Goal: Check status: Check status

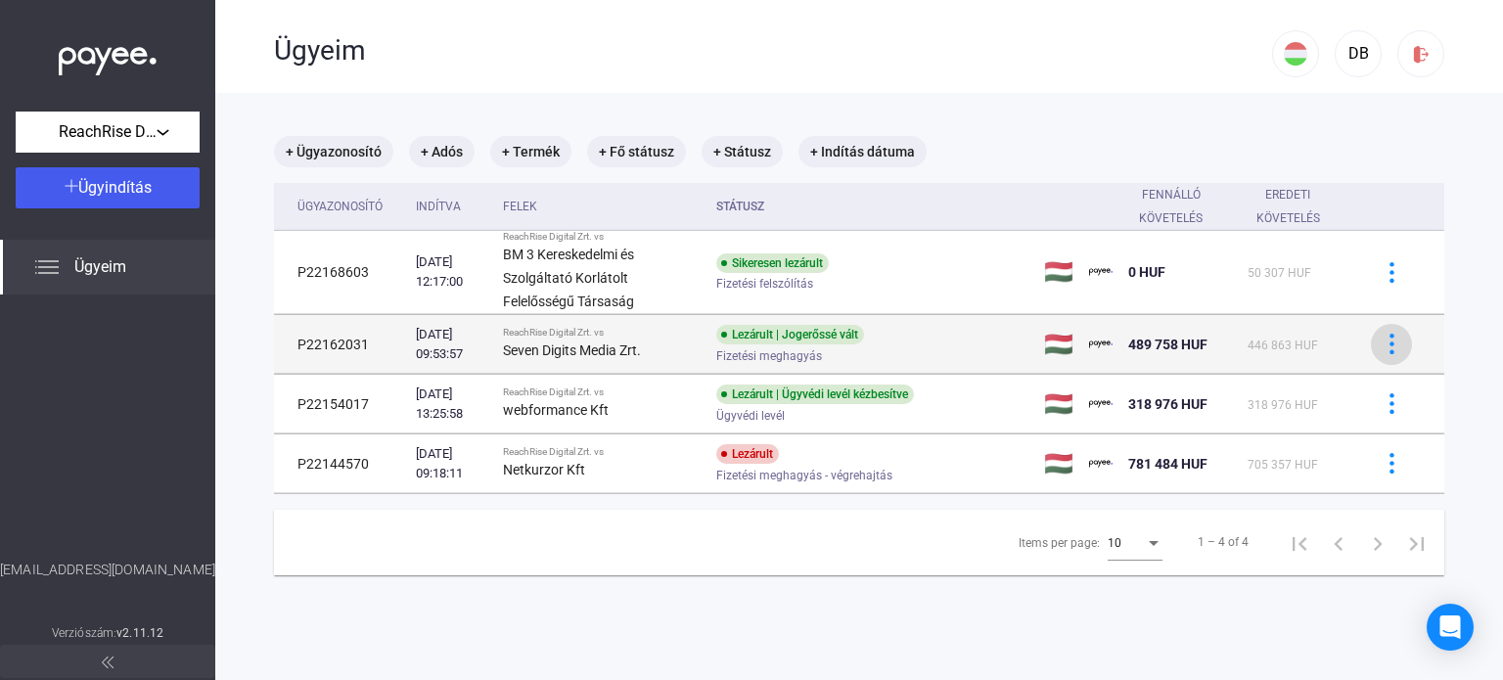
click at [1382, 338] on img at bounding box center [1392, 344] width 21 height 21
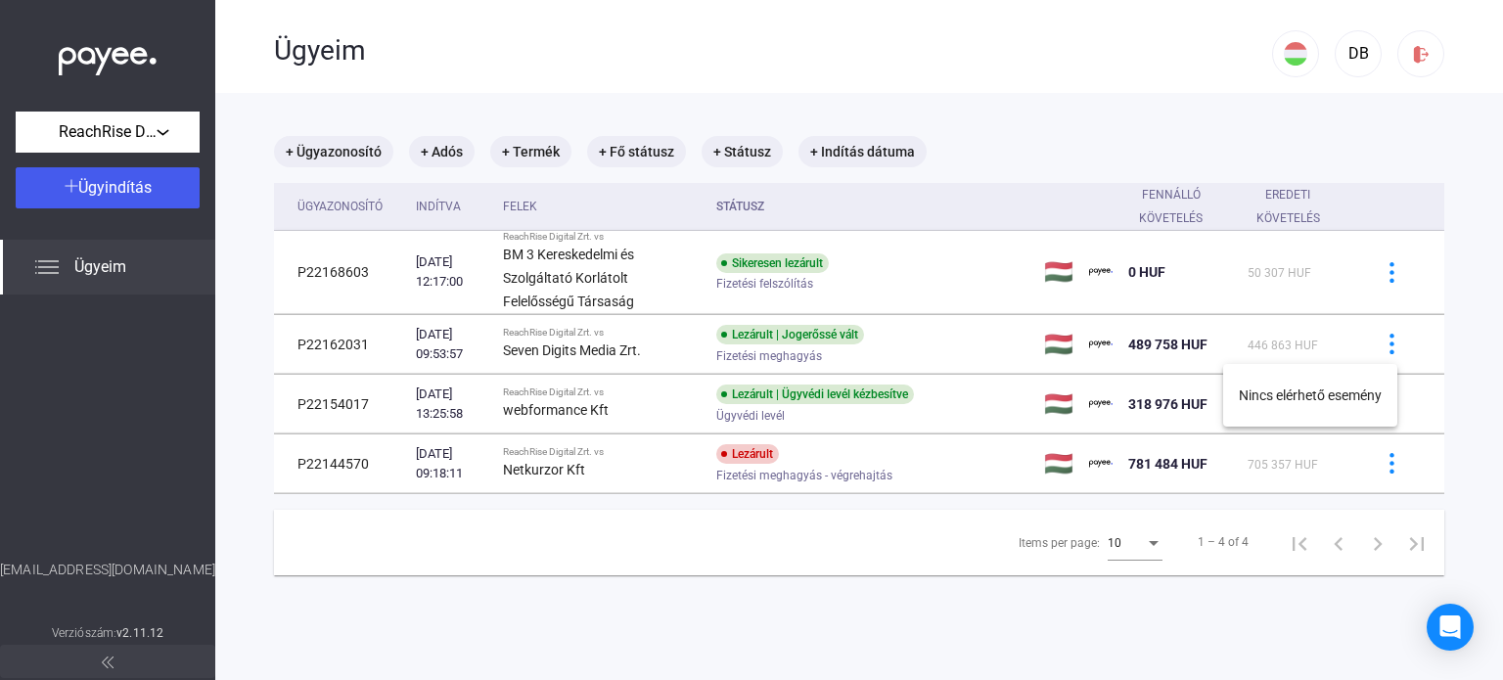
click at [531, 347] on div at bounding box center [751, 340] width 1503 height 680
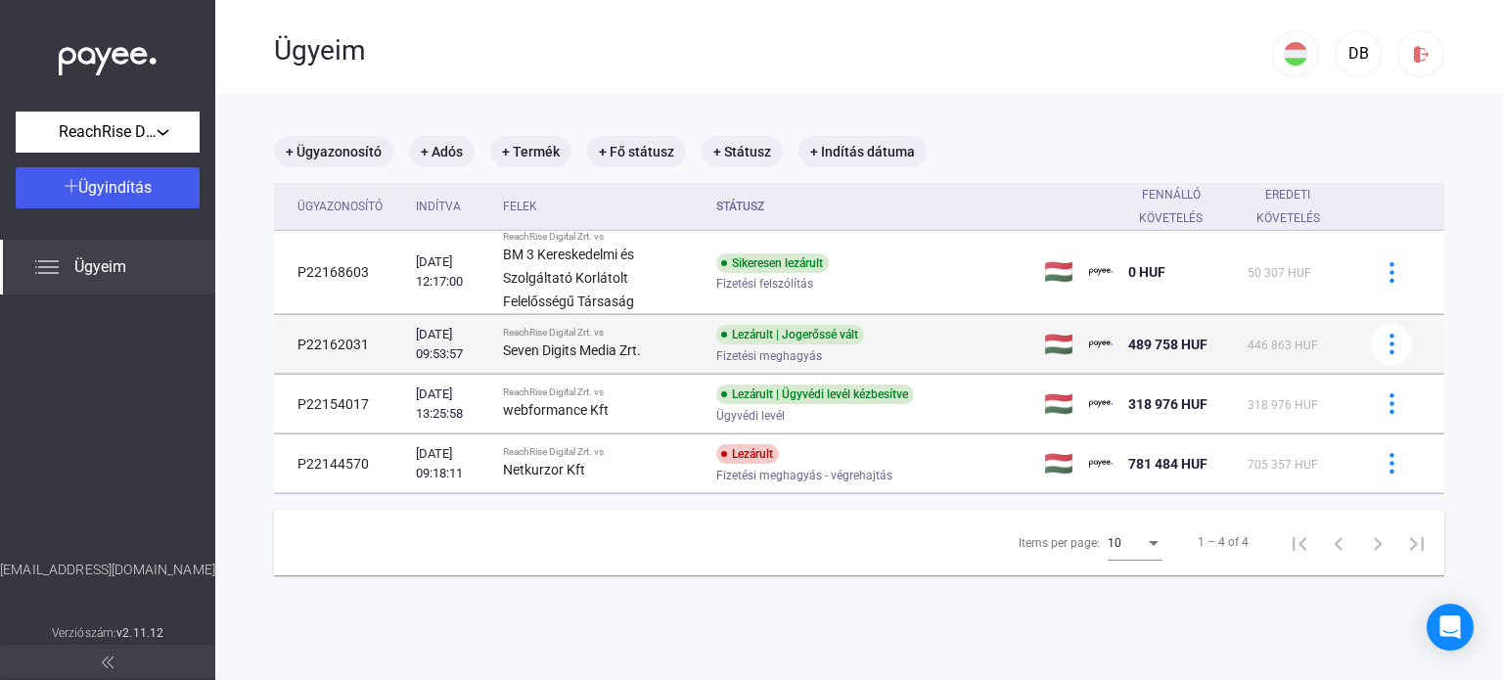
click at [568, 336] on div "ReachRise Digital Zrt. vs" at bounding box center [602, 333] width 198 height 12
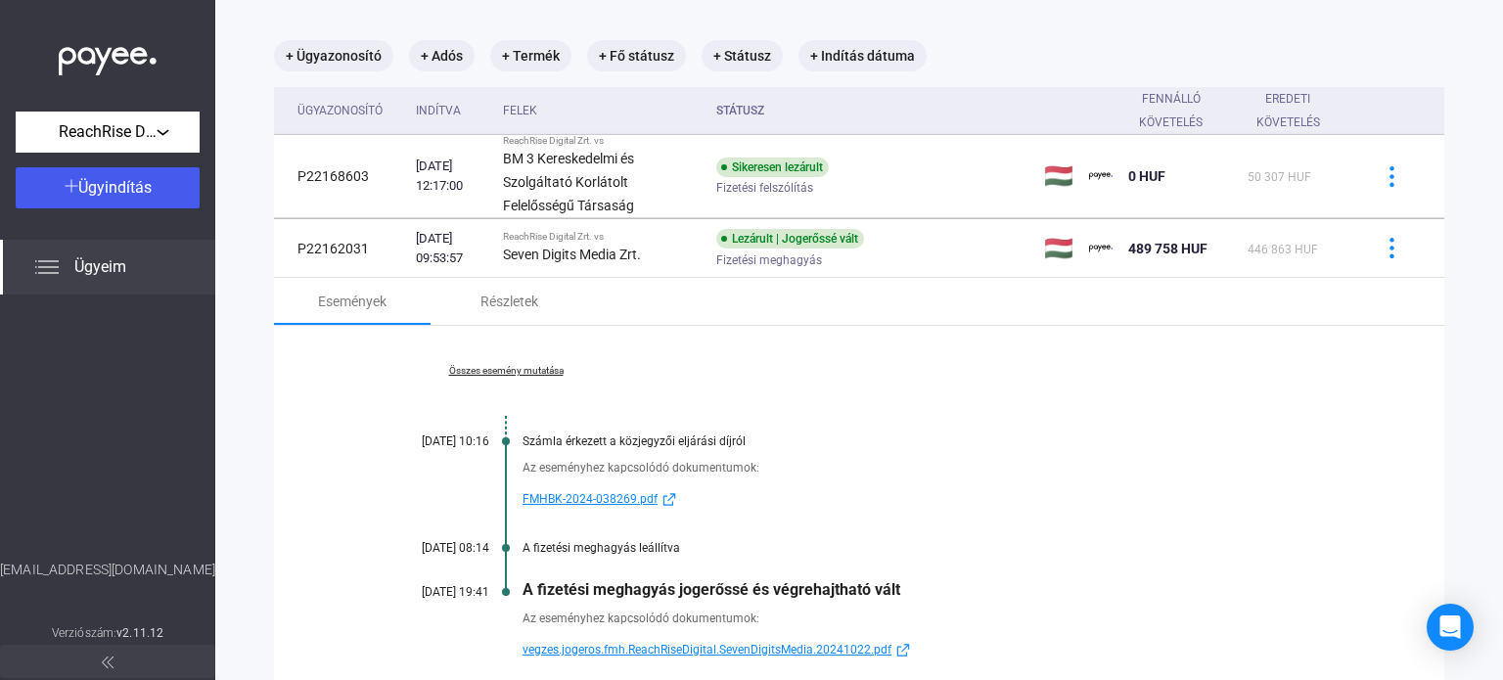
scroll to position [196, 0]
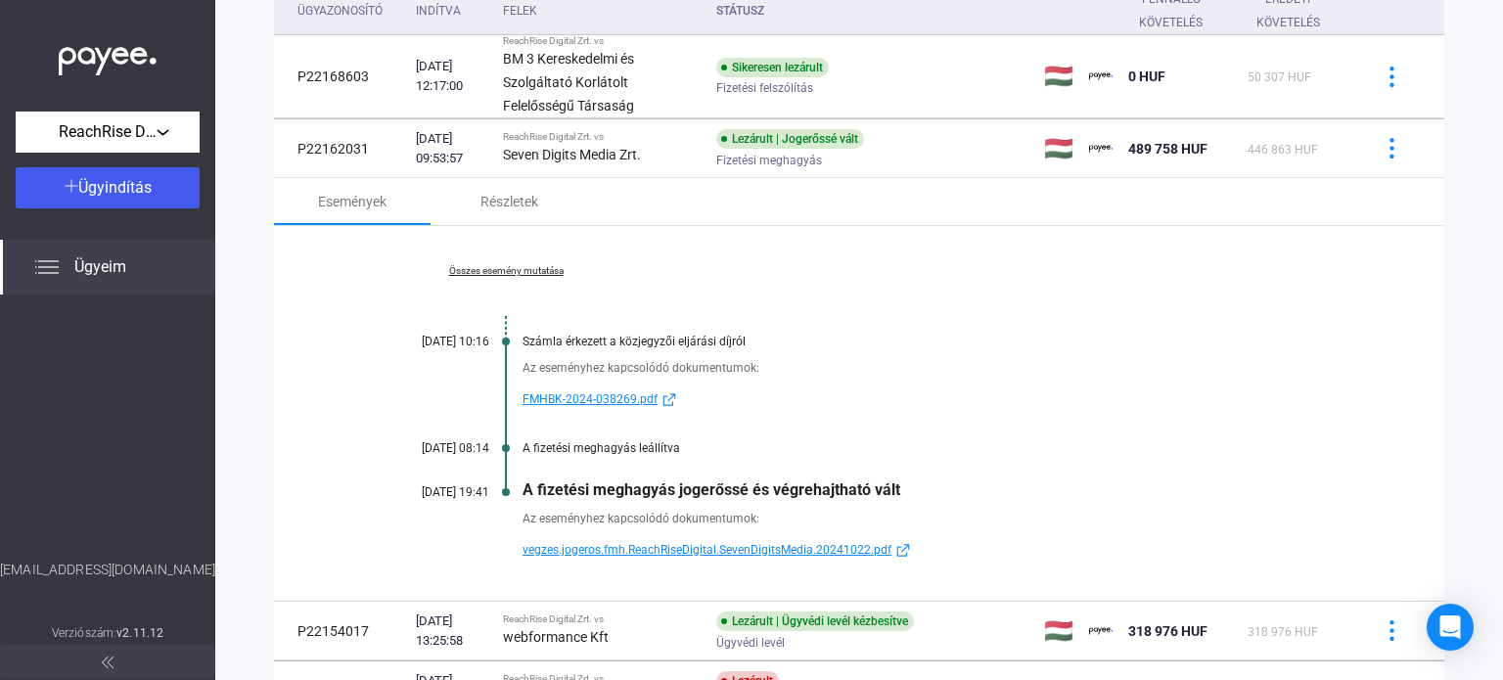
click at [500, 266] on link "Összes esemény mutatása" at bounding box center [506, 271] width 268 height 12
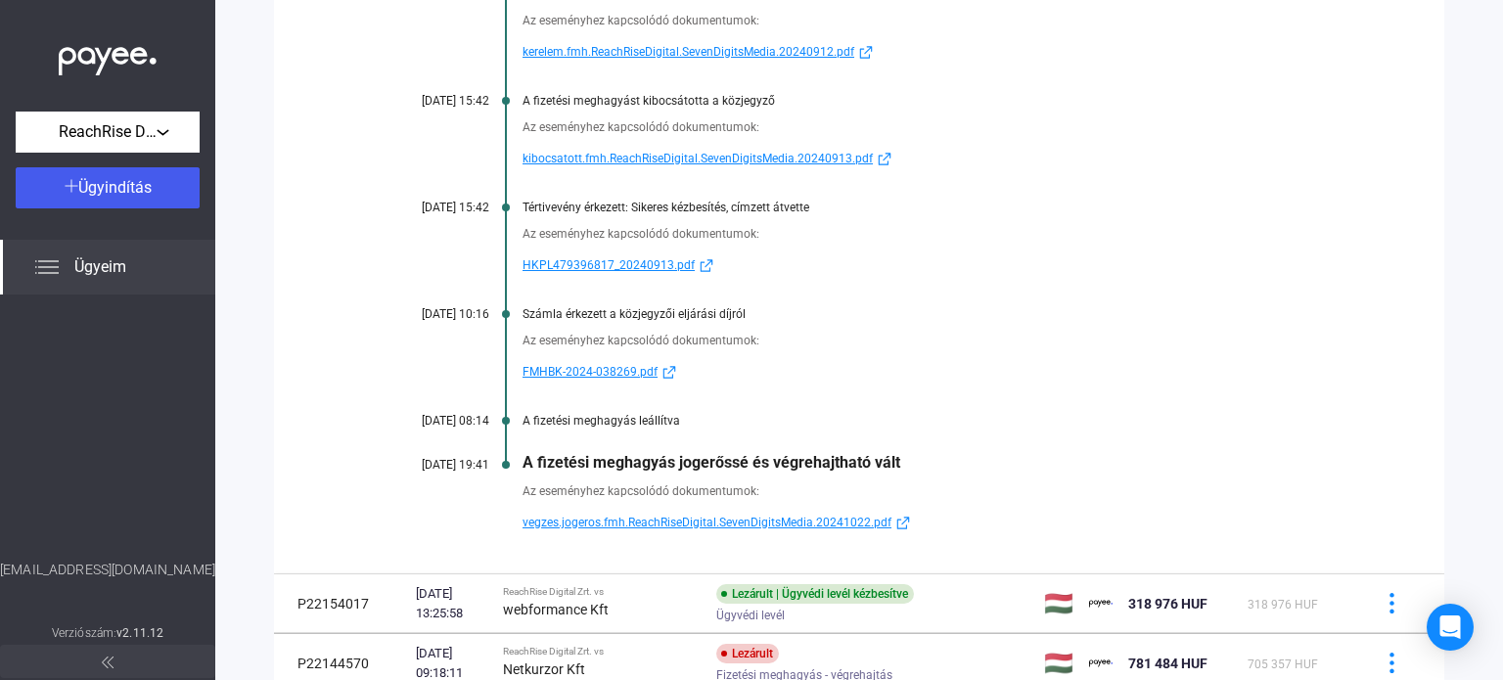
scroll to position [685, 0]
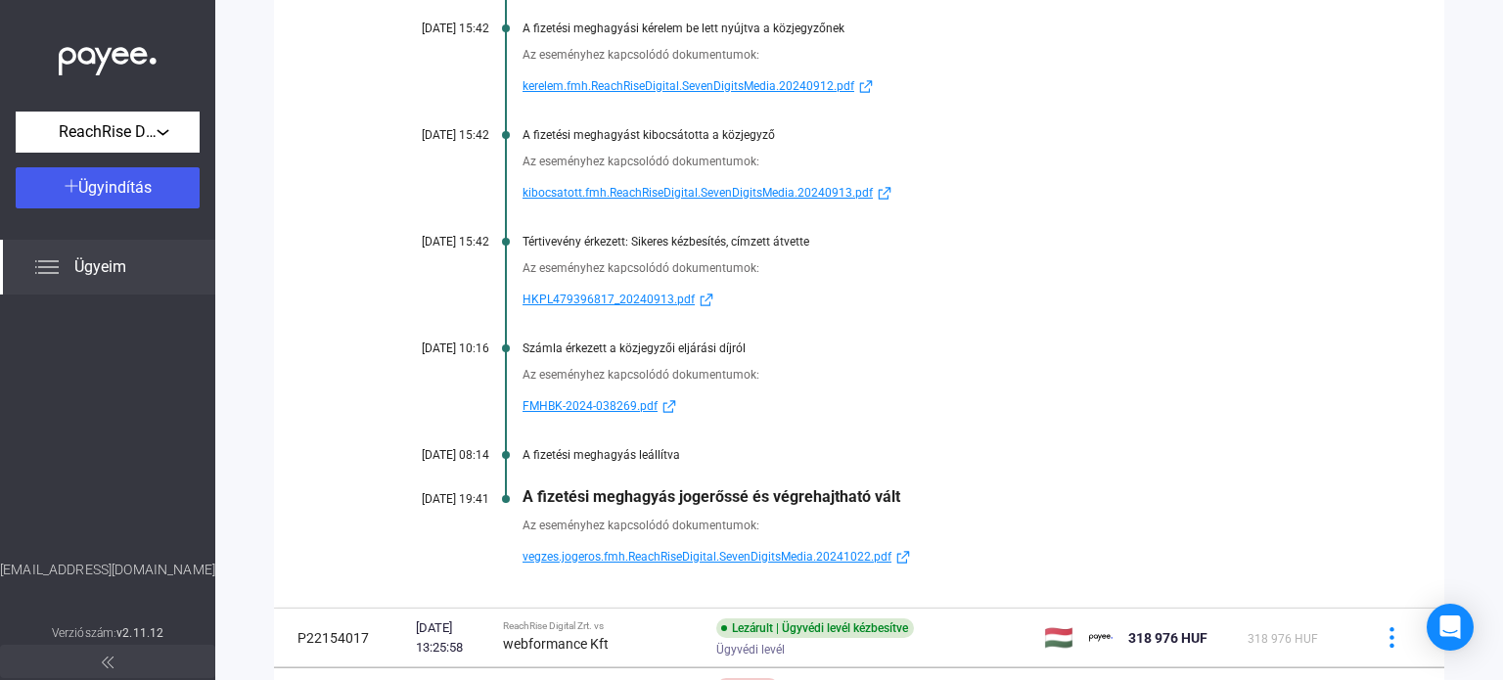
click at [783, 561] on span "vegzes.jogeros.fmh.ReachRiseDigital.SevenDigitsMedia.20241022.pdf" at bounding box center [707, 556] width 369 height 23
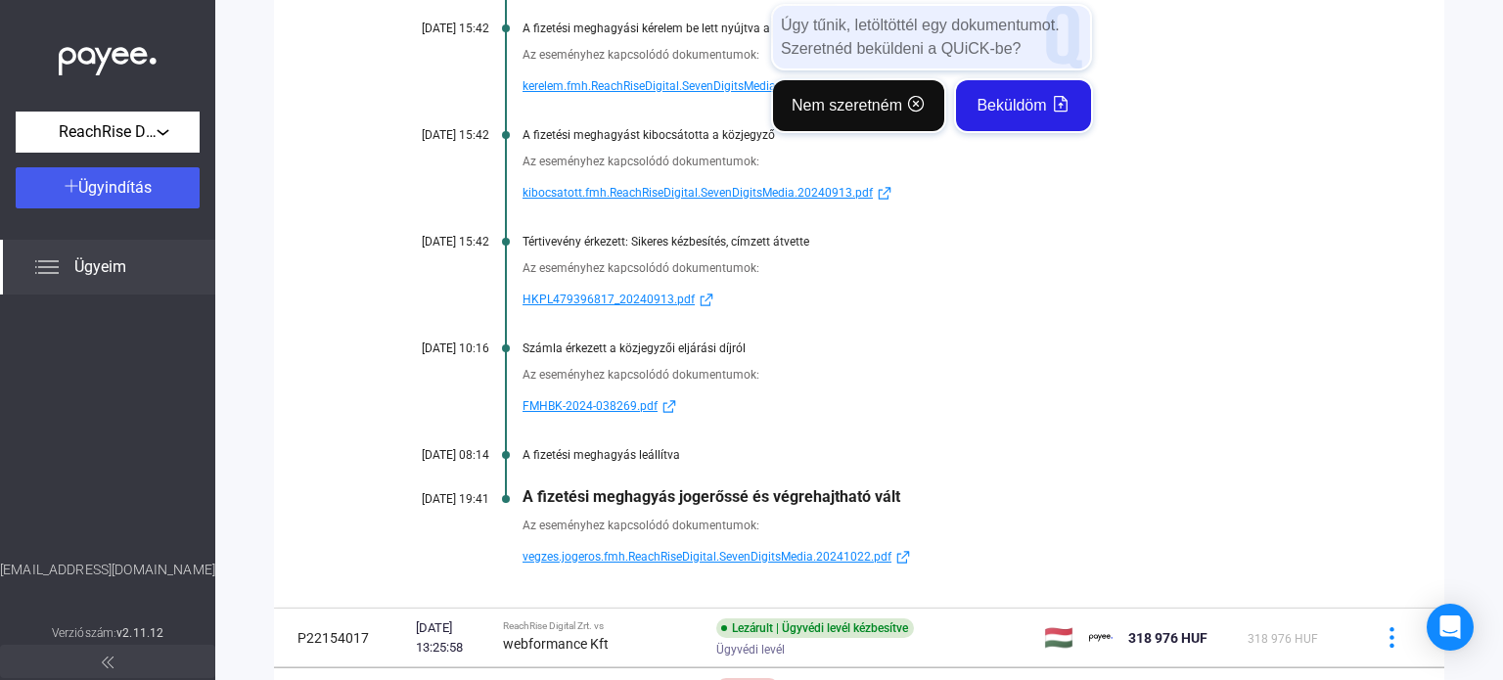
click at [864, 124] on button "Nem szeretném" at bounding box center [858, 105] width 171 height 51
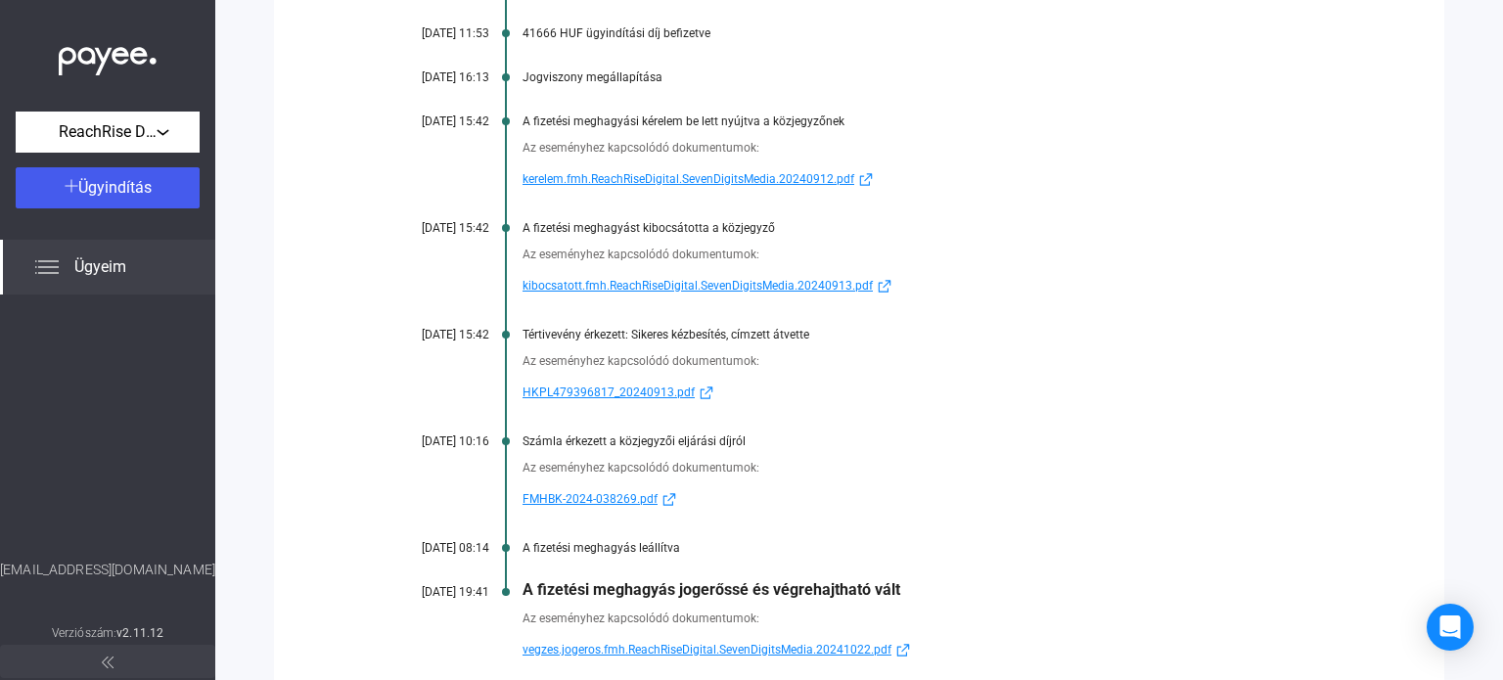
scroll to position [489, 0]
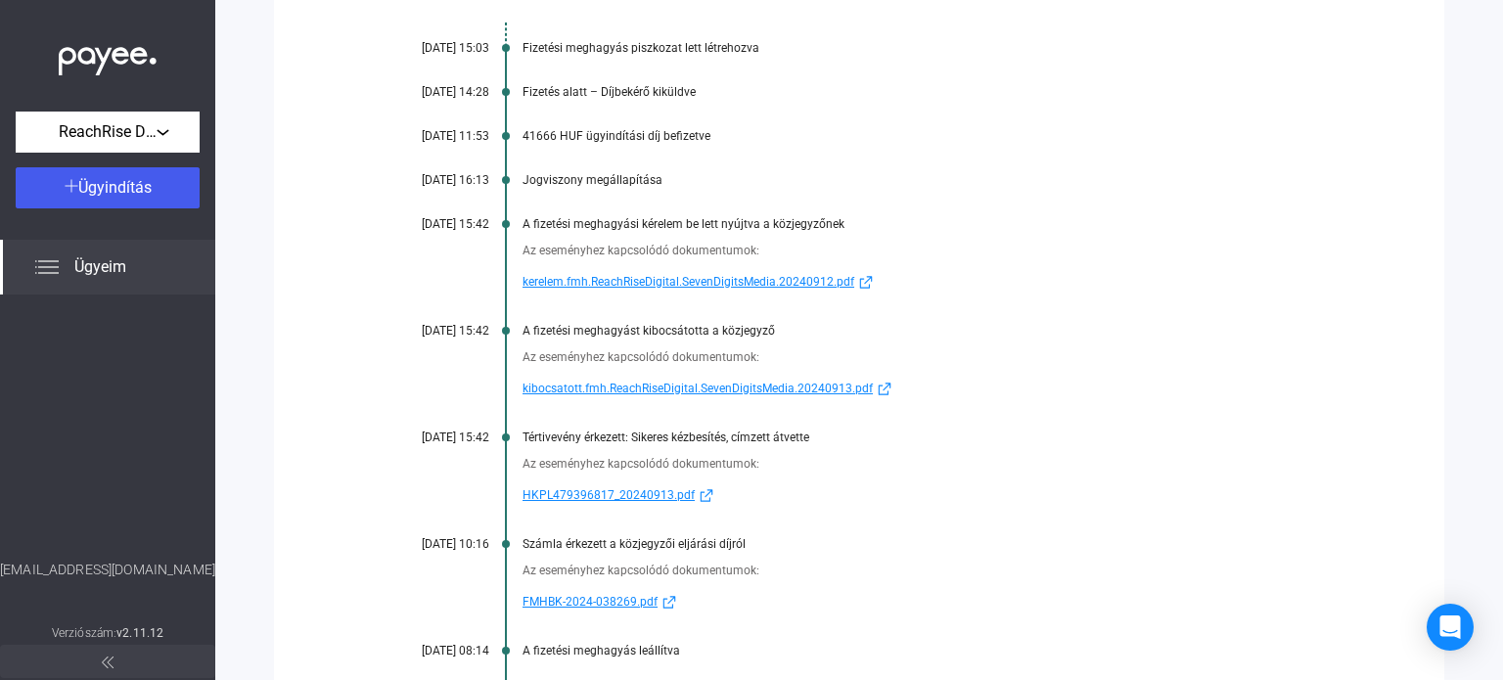
click at [715, 384] on span "kibocsatott.fmh.ReachRiseDigital.SevenDigitsMedia.20240913.pdf" at bounding box center [698, 388] width 350 height 23
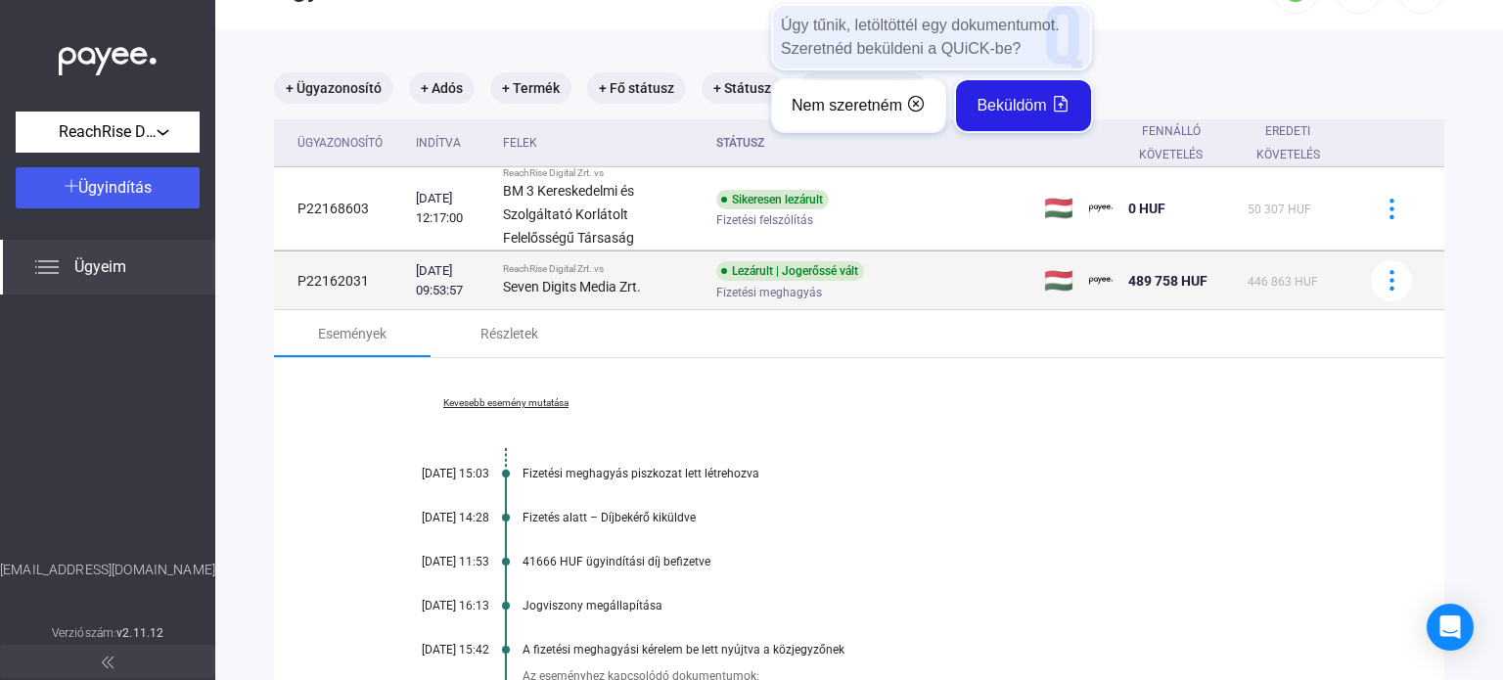
scroll to position [0, 0]
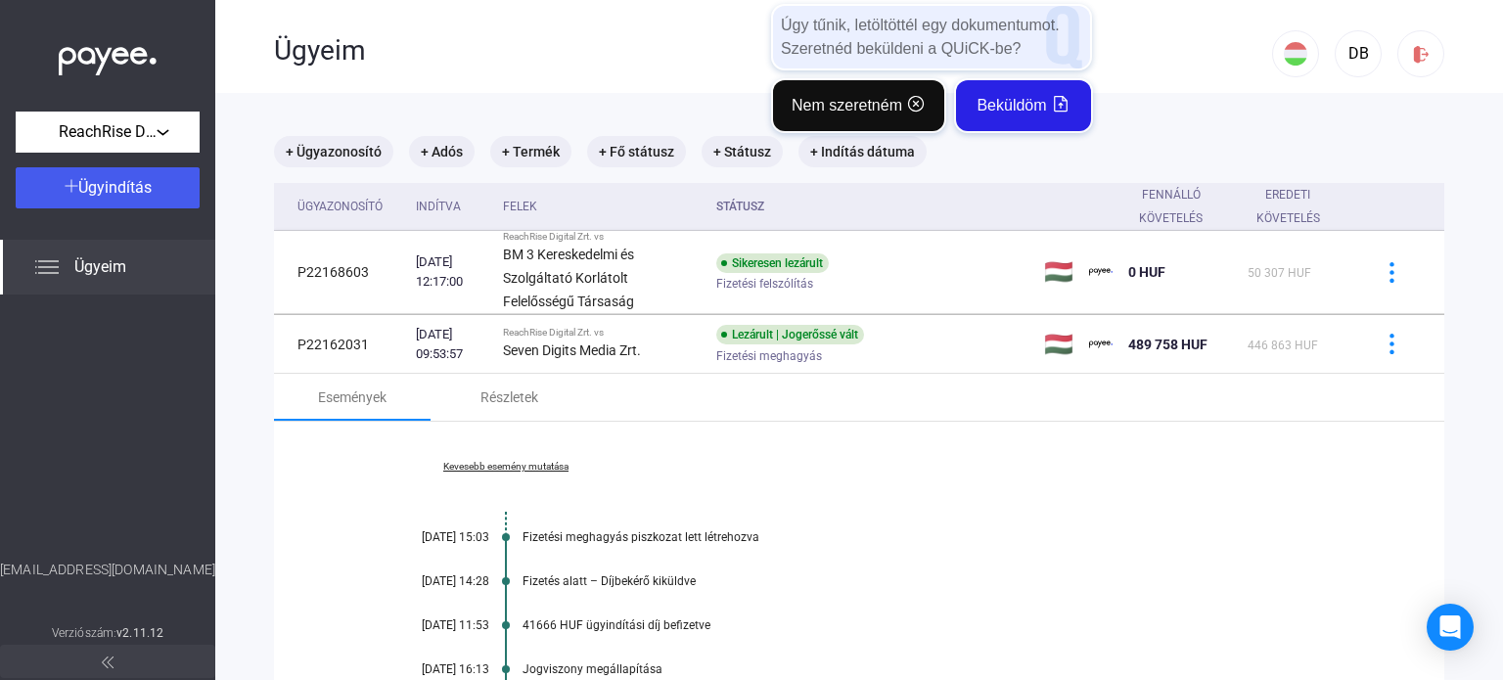
click at [832, 102] on button "Nem szeretném" at bounding box center [858, 105] width 171 height 51
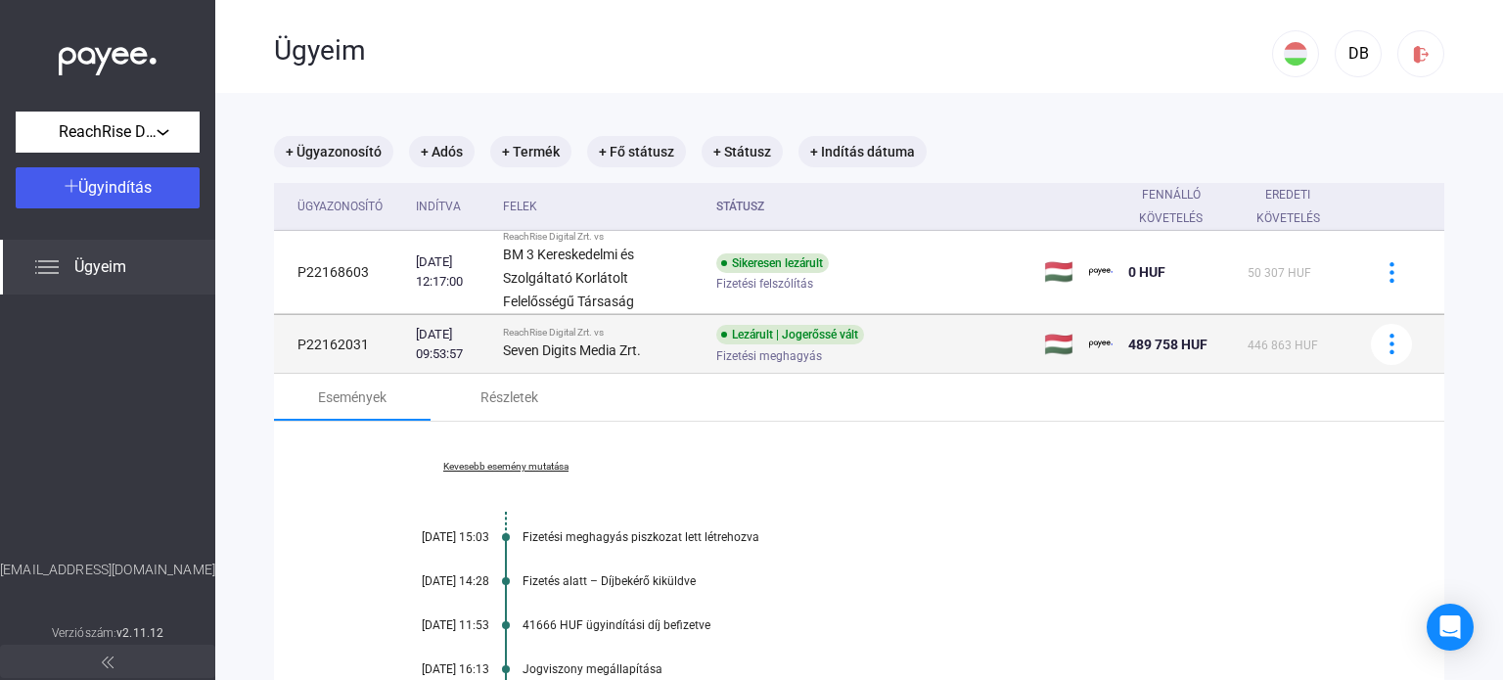
click at [751, 333] on div "Lezárult | Jogerőssé vált" at bounding box center [790, 335] width 148 height 20
